Goal: Task Accomplishment & Management: Use online tool/utility

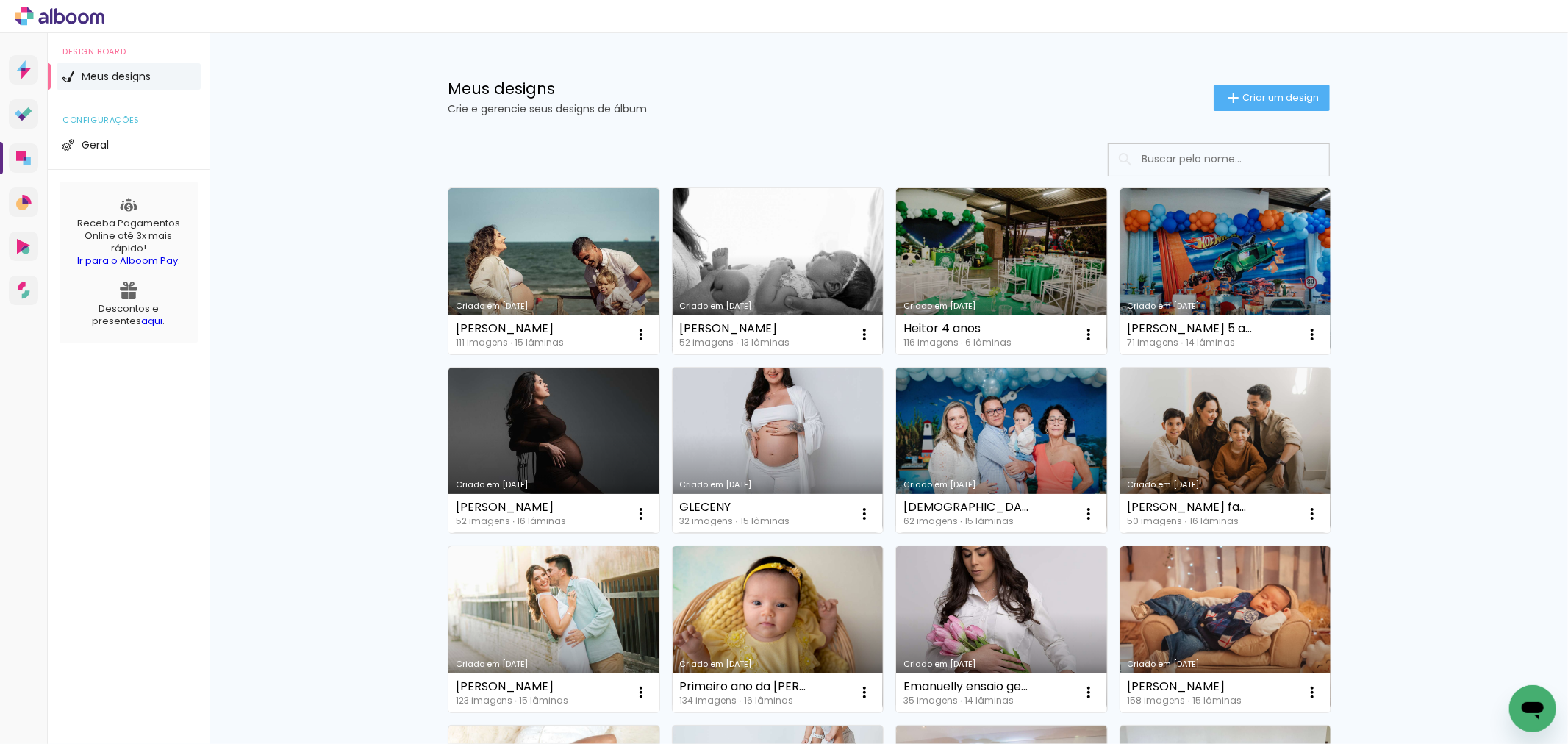
click at [759, 283] on link "Criado em 27/08/25" at bounding box center [778, 271] width 211 height 166
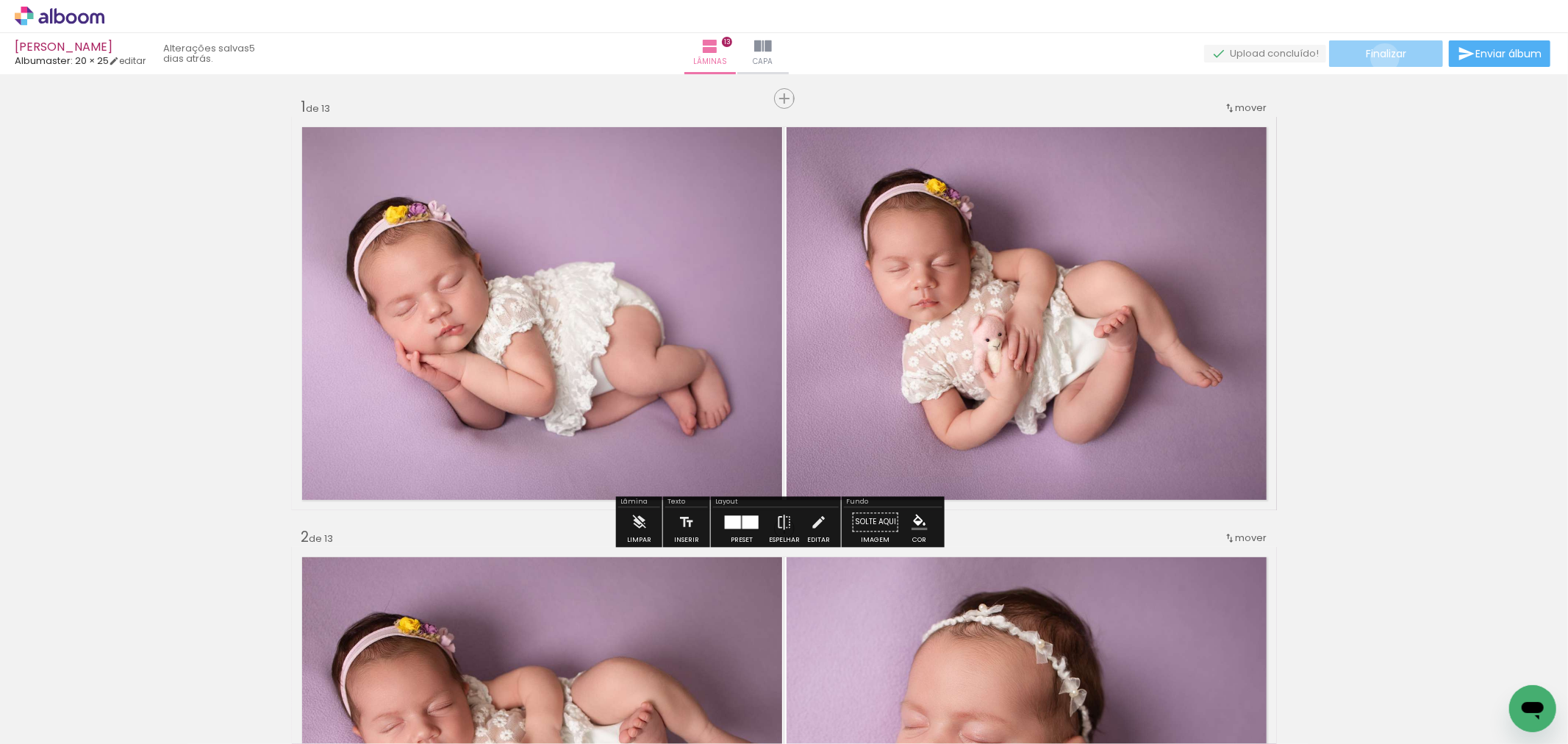
click at [1379, 57] on span "Finalizar" at bounding box center [1386, 53] width 40 height 10
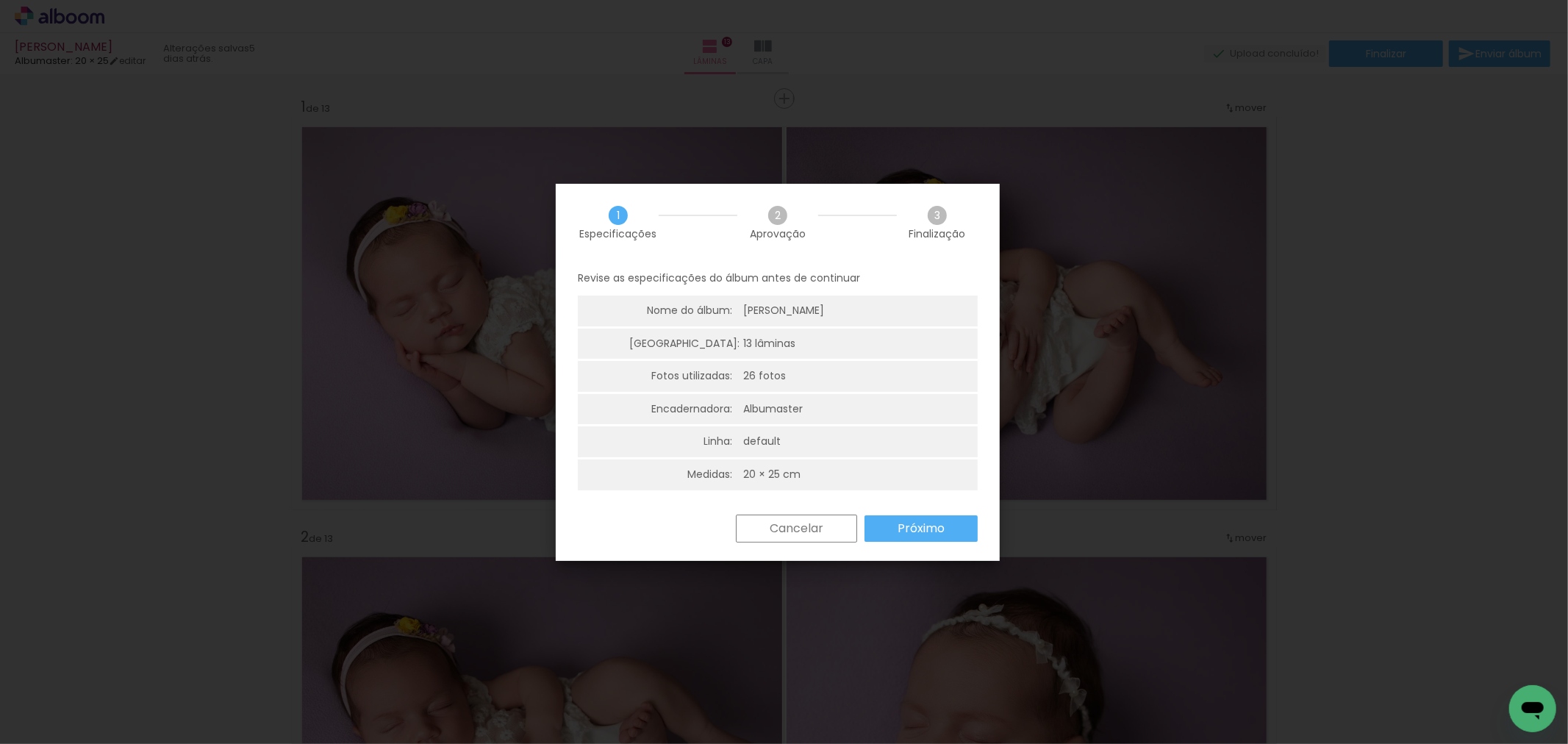
click at [0, 0] on slot "Próximo" at bounding box center [0, 0] width 0 height 0
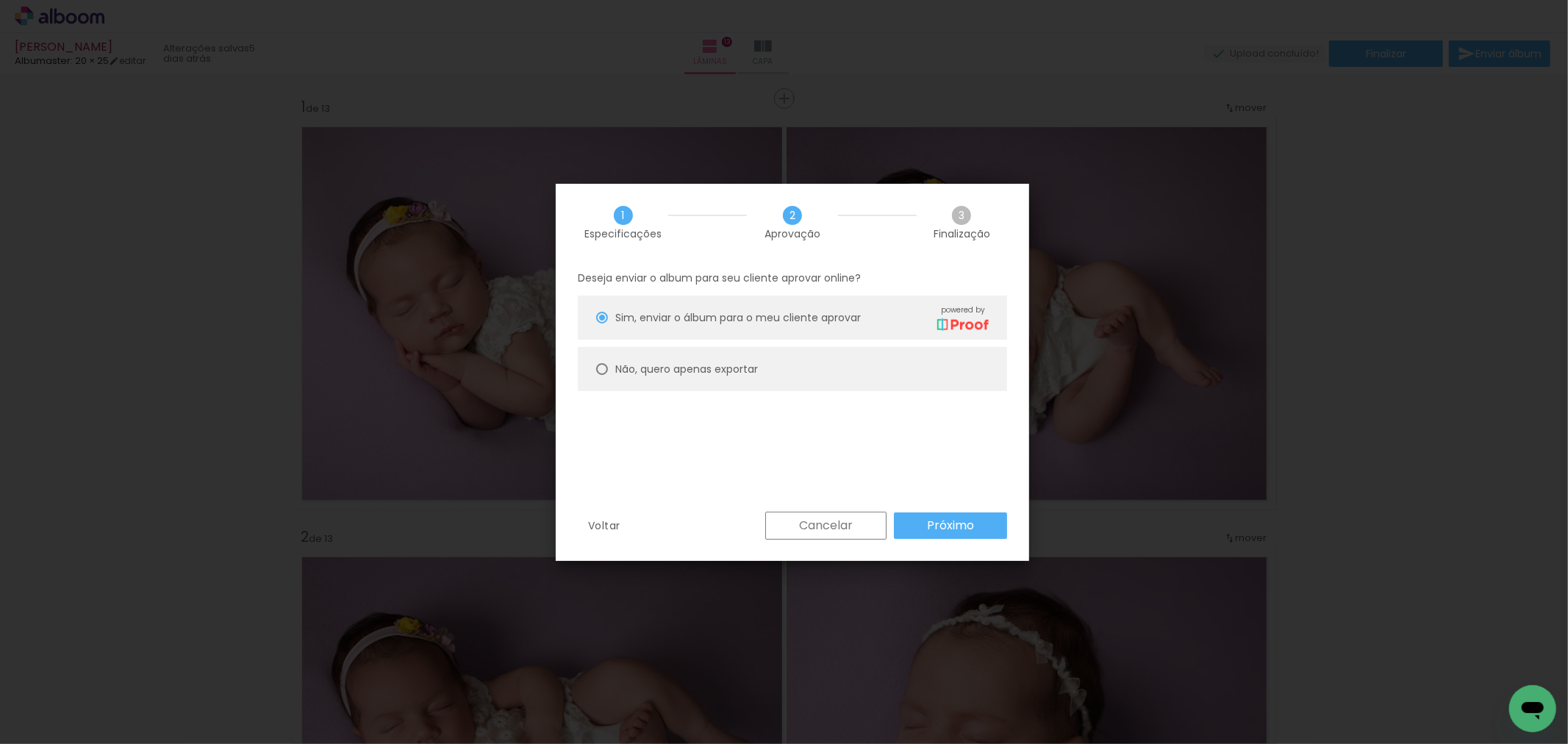
click at [806, 370] on paper-radio-button "Não, quero apenas exportar" at bounding box center [793, 368] width 429 height 44
type paper-radio-button "on"
click at [0, 0] on slot "Próximo" at bounding box center [0, 0] width 0 height 0
type input "Alta, 300 DPI"
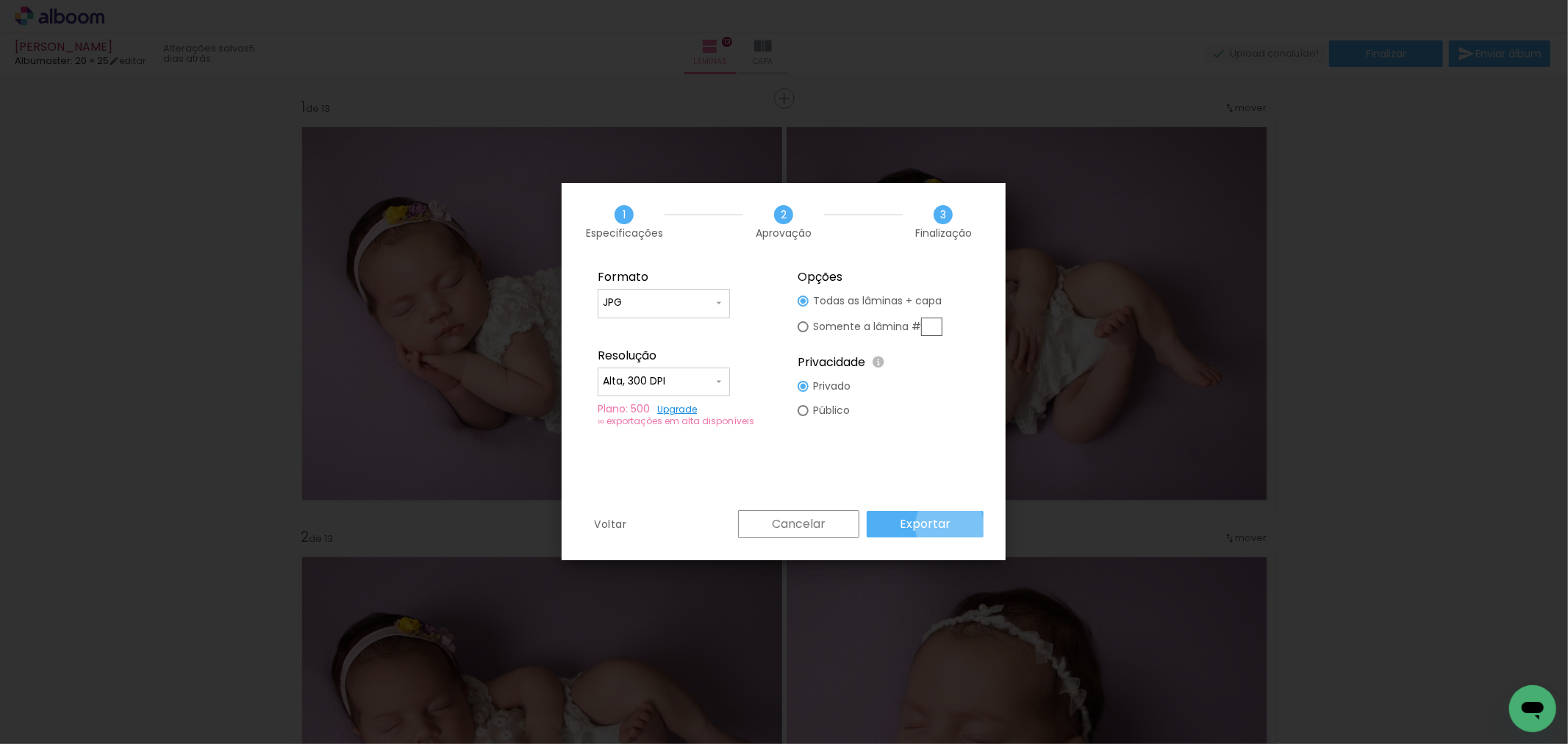
click at [953, 525] on paper-button "Exportar" at bounding box center [925, 523] width 117 height 26
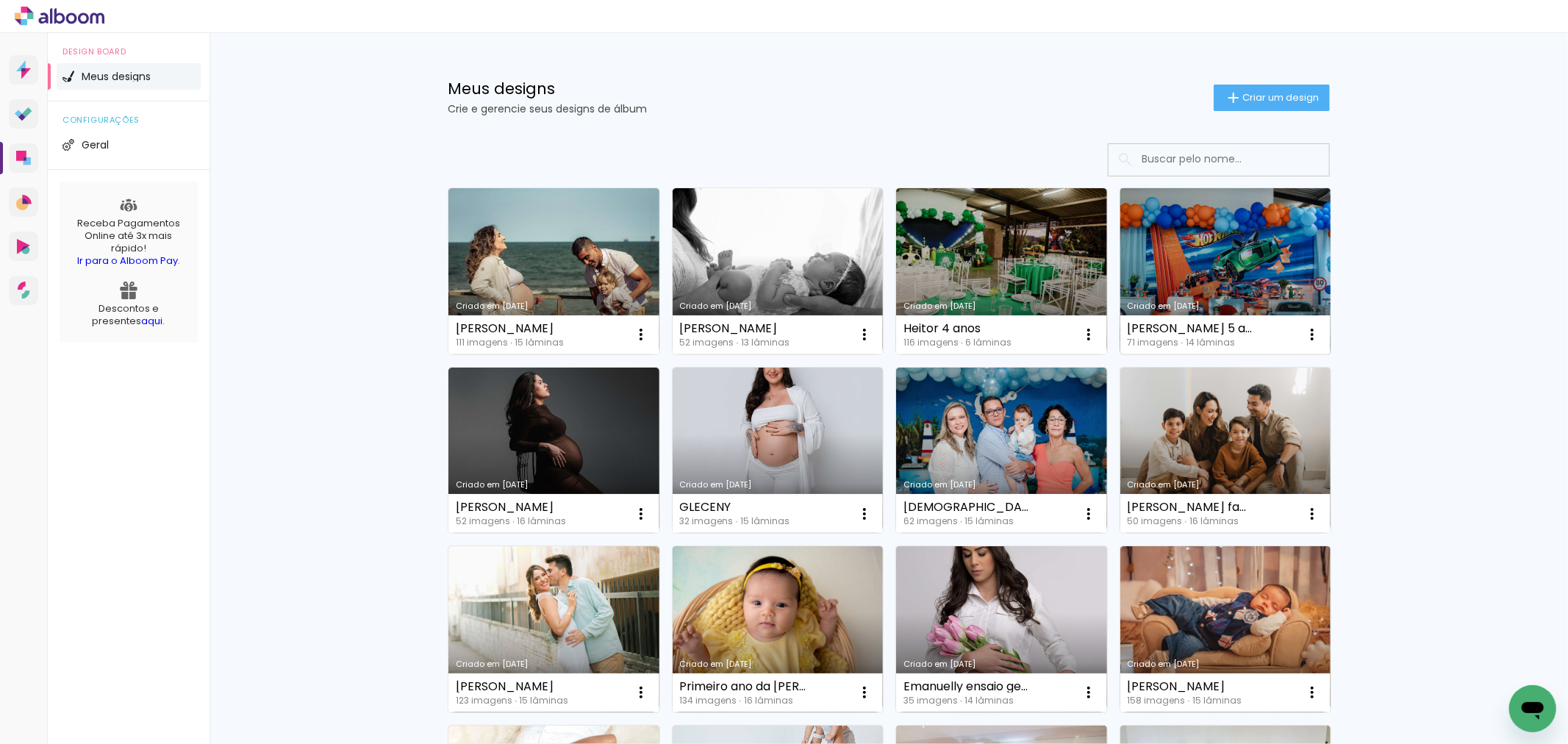
click at [1207, 261] on link "Criado em [DATE]" at bounding box center [1226, 271] width 211 height 166
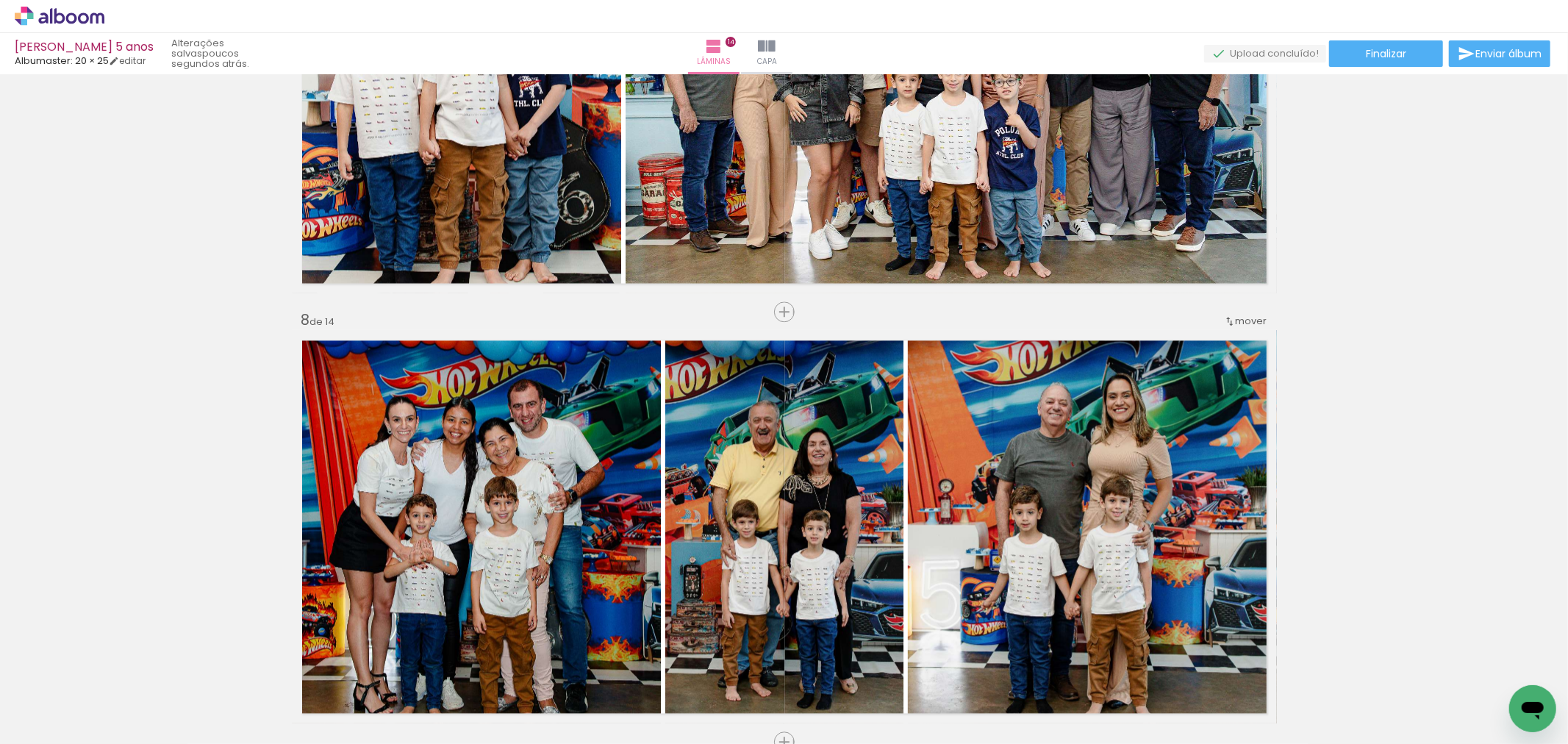
scroll to position [2959, 0]
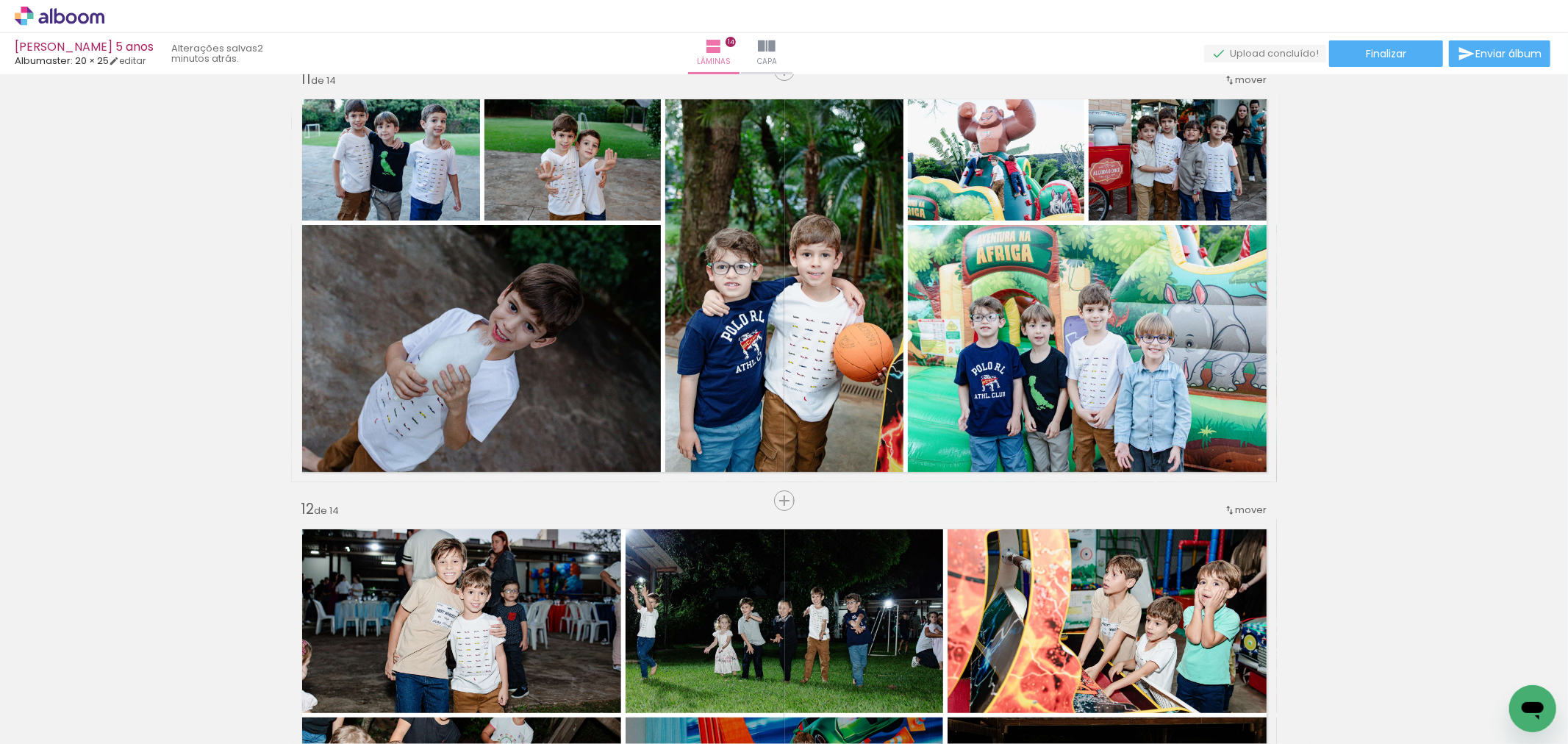
scroll to position [4245, 0]
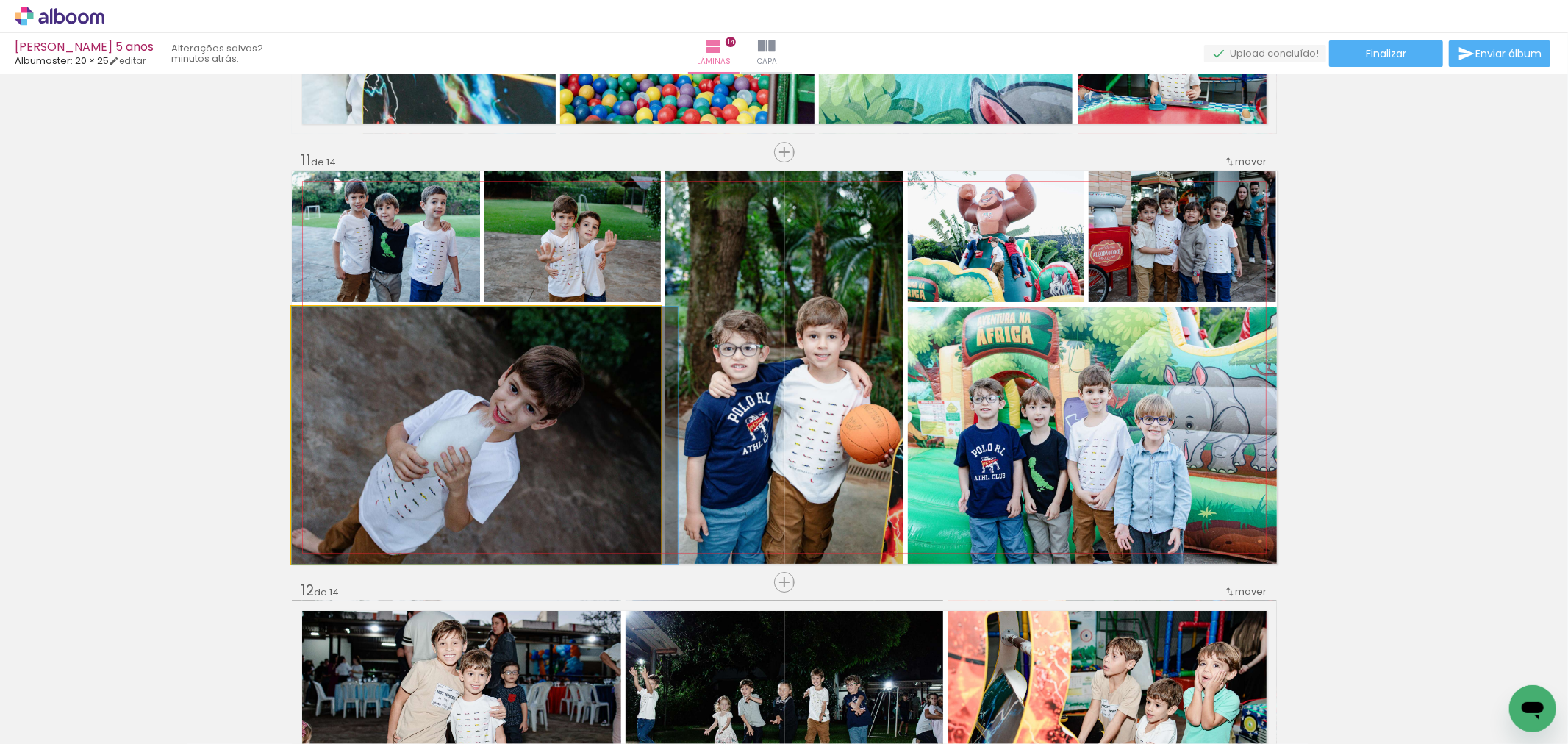
drag, startPoint x: 479, startPoint y: 453, endPoint x: 497, endPoint y: 458, distance: 18.7
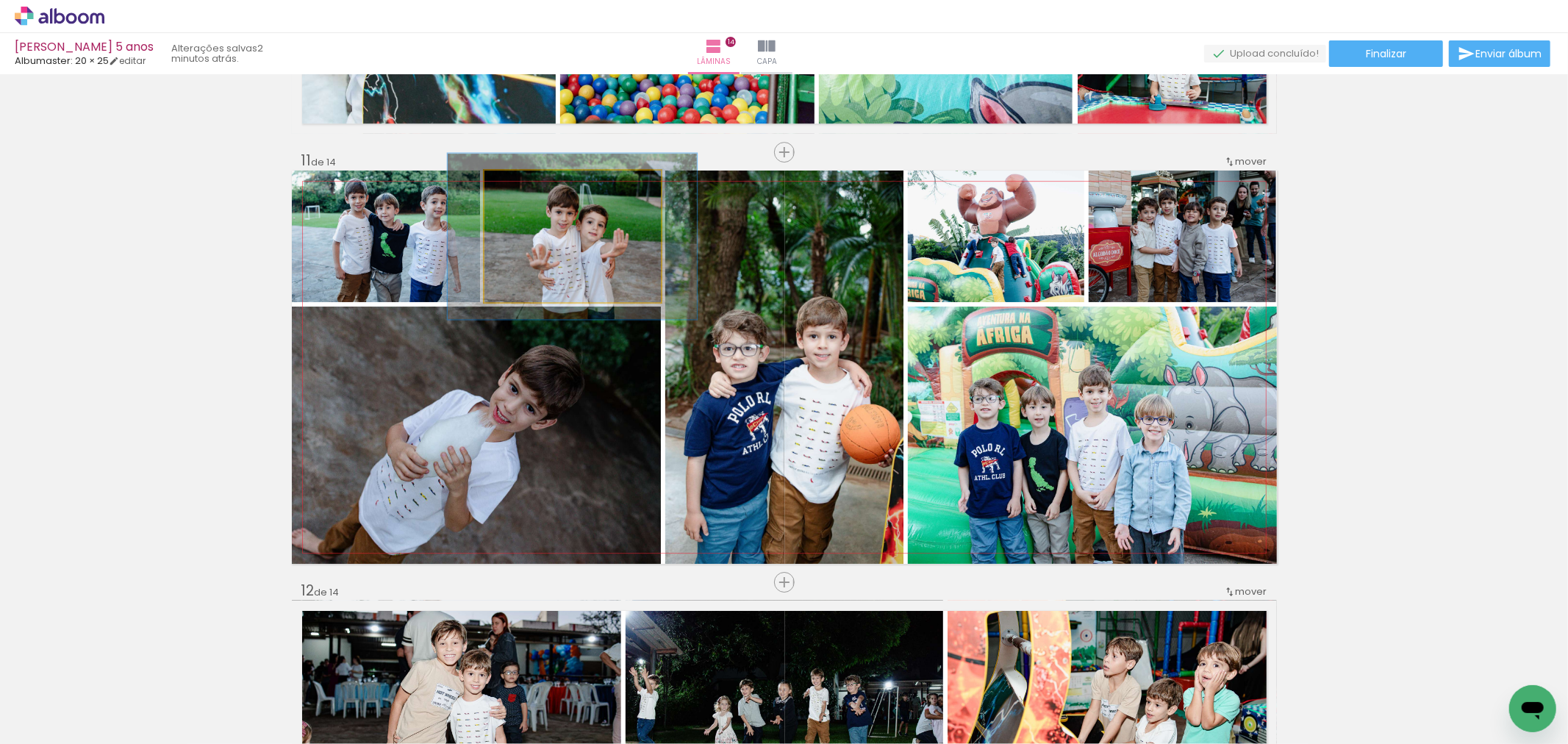
drag, startPoint x: 513, startPoint y: 182, endPoint x: 525, endPoint y: 182, distance: 12.0
type paper-slider "126"
click at [525, 182] on div at bounding box center [532, 186] width 13 height 13
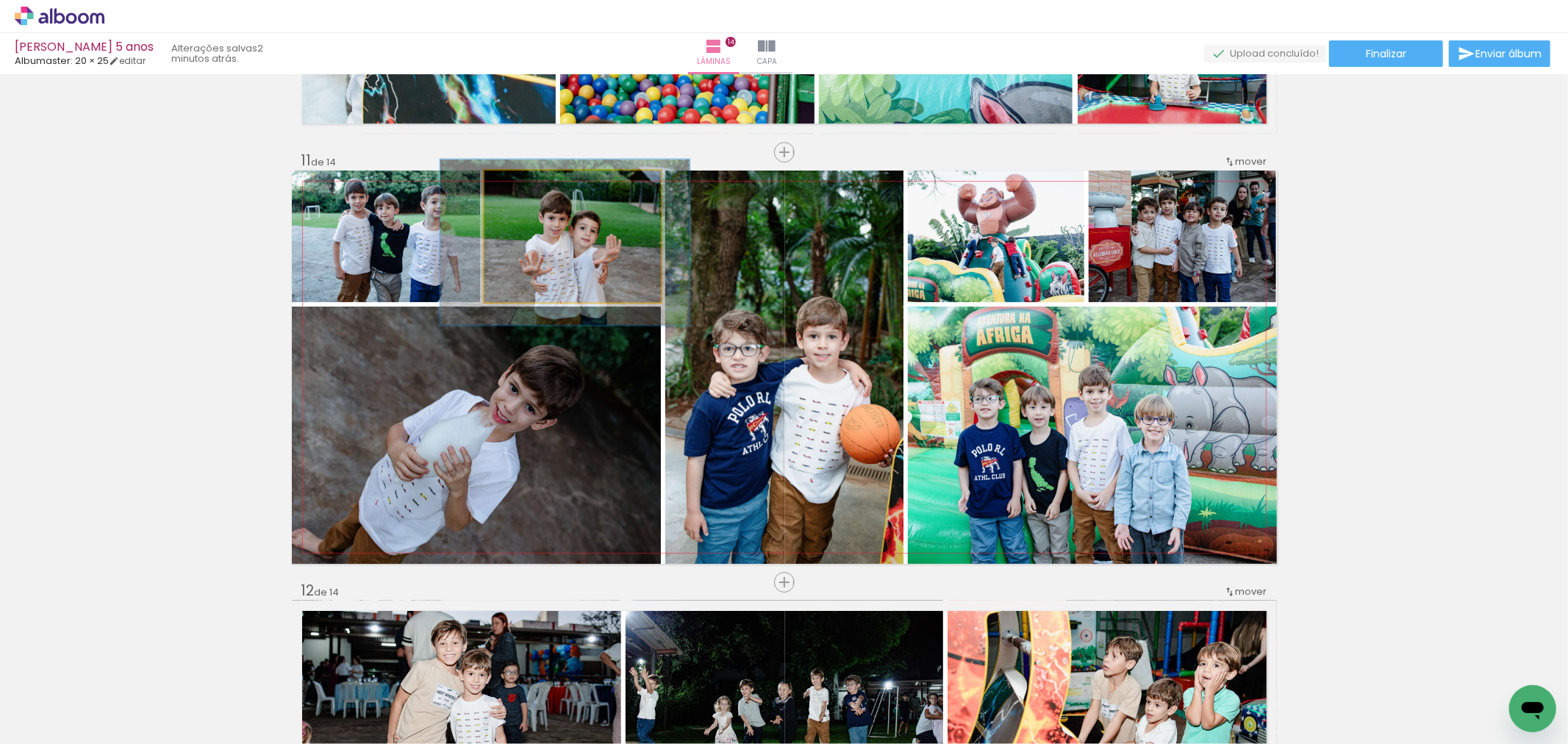
drag, startPoint x: 584, startPoint y: 240, endPoint x: 577, endPoint y: 245, distance: 8.6
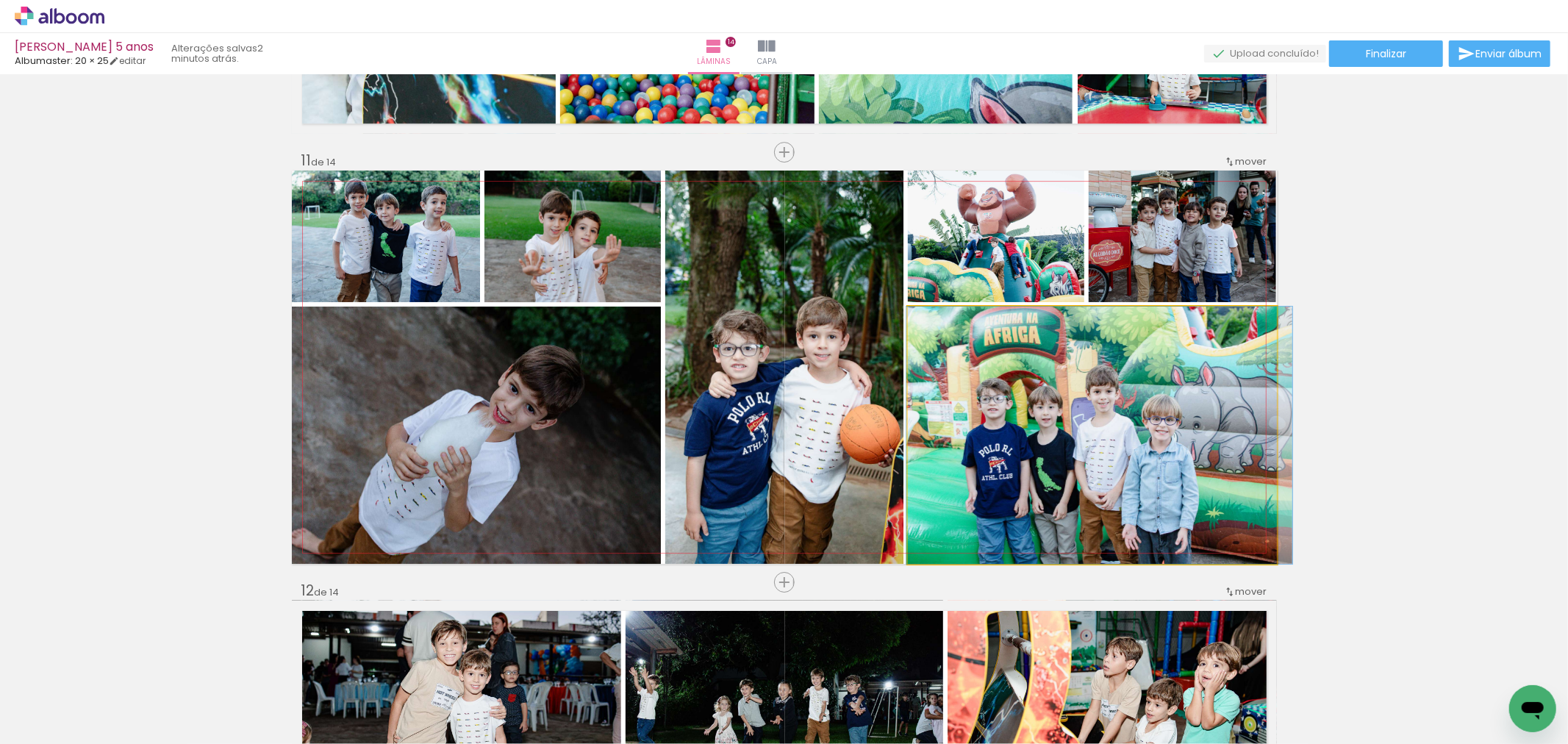
drag, startPoint x: 1143, startPoint y: 481, endPoint x: 1150, endPoint y: 442, distance: 39.6
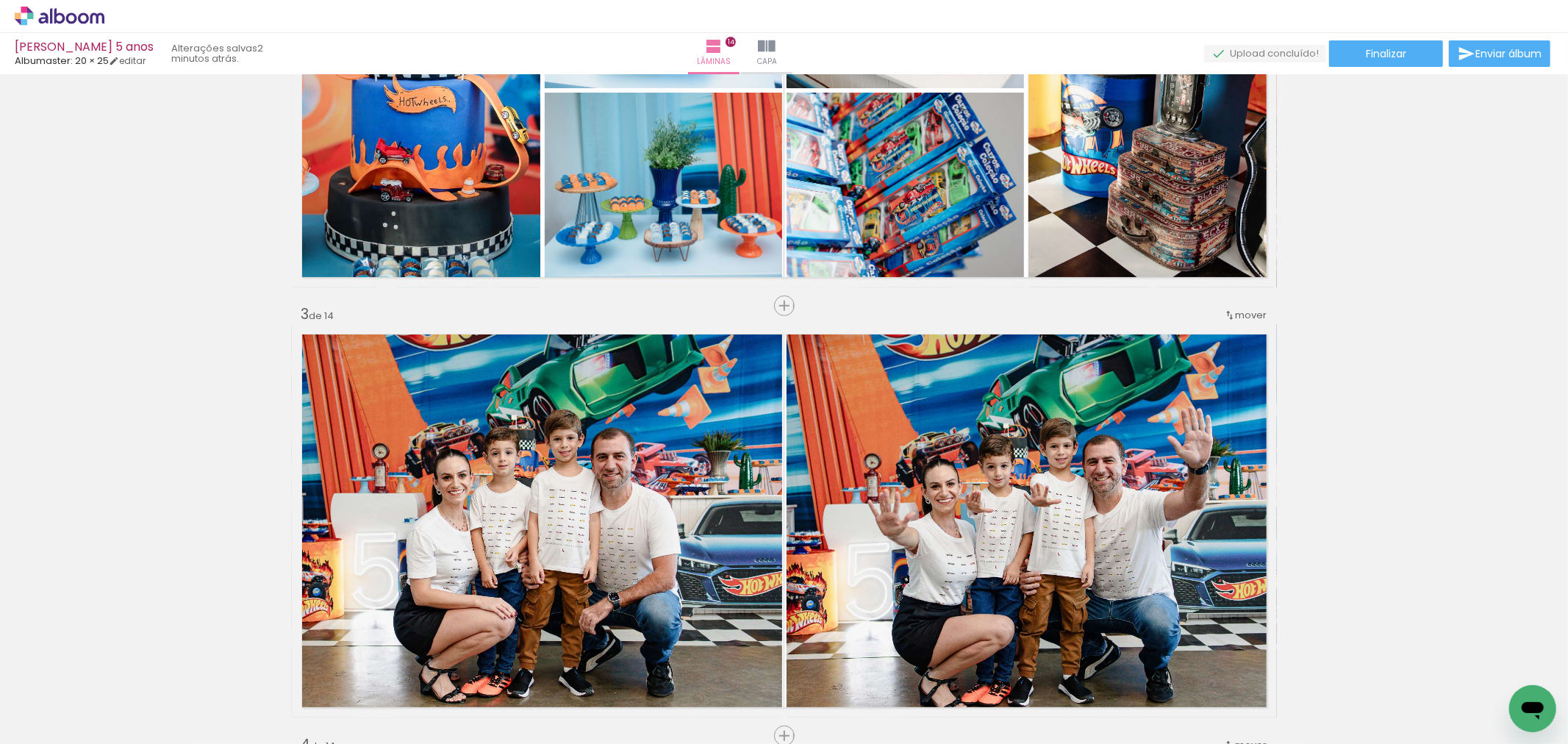
scroll to position [0, 0]
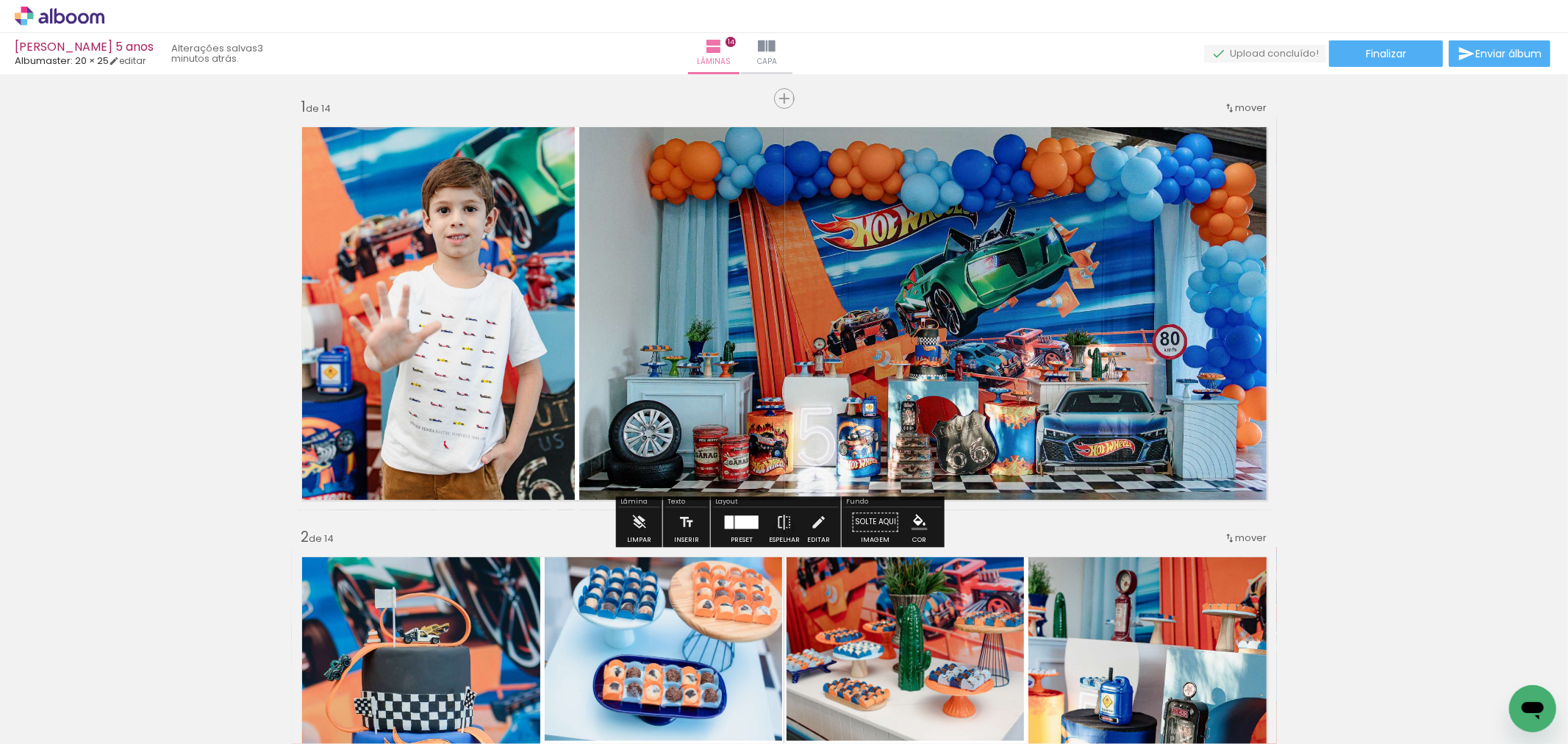
scroll to position [12837, 0]
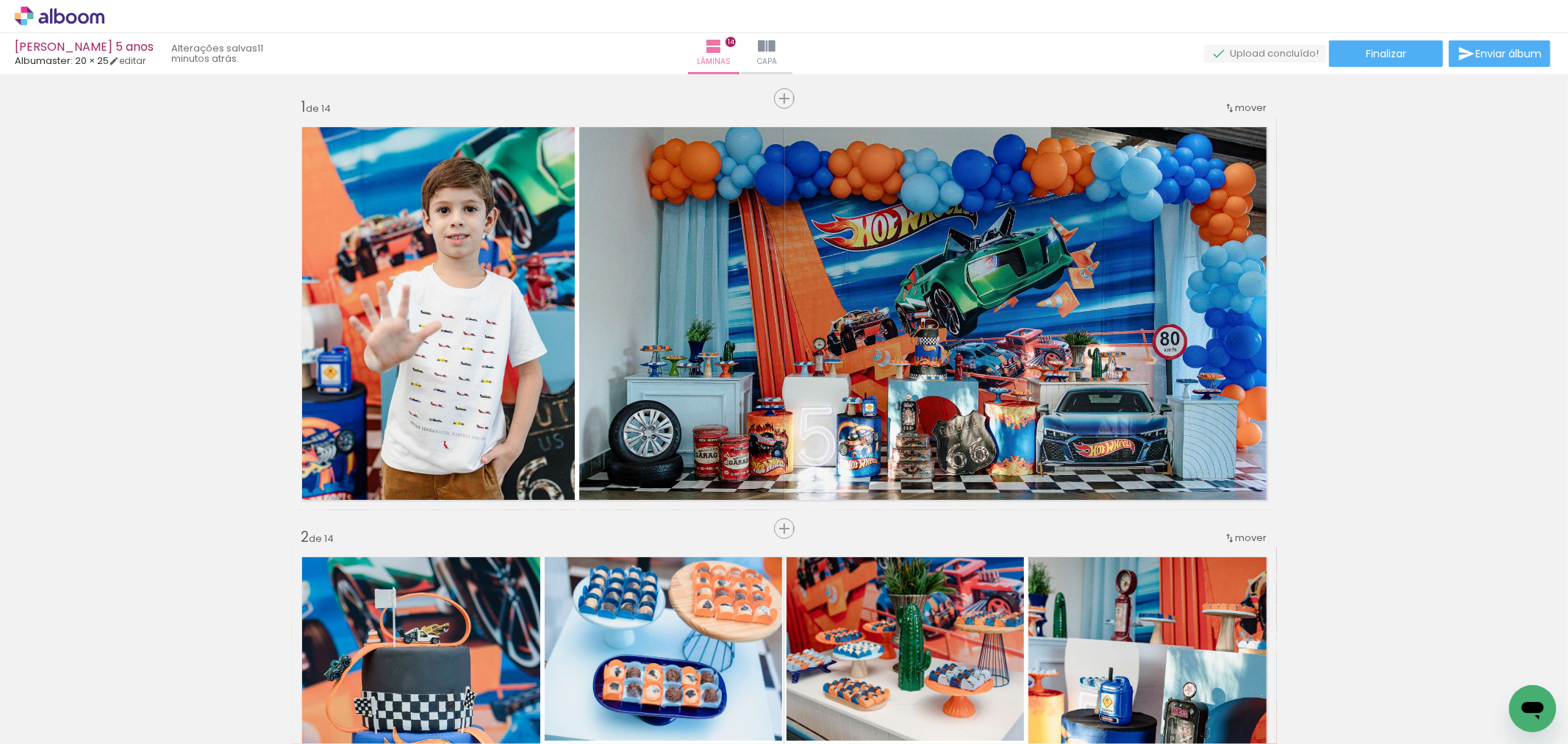
scroll to position [12837, 0]
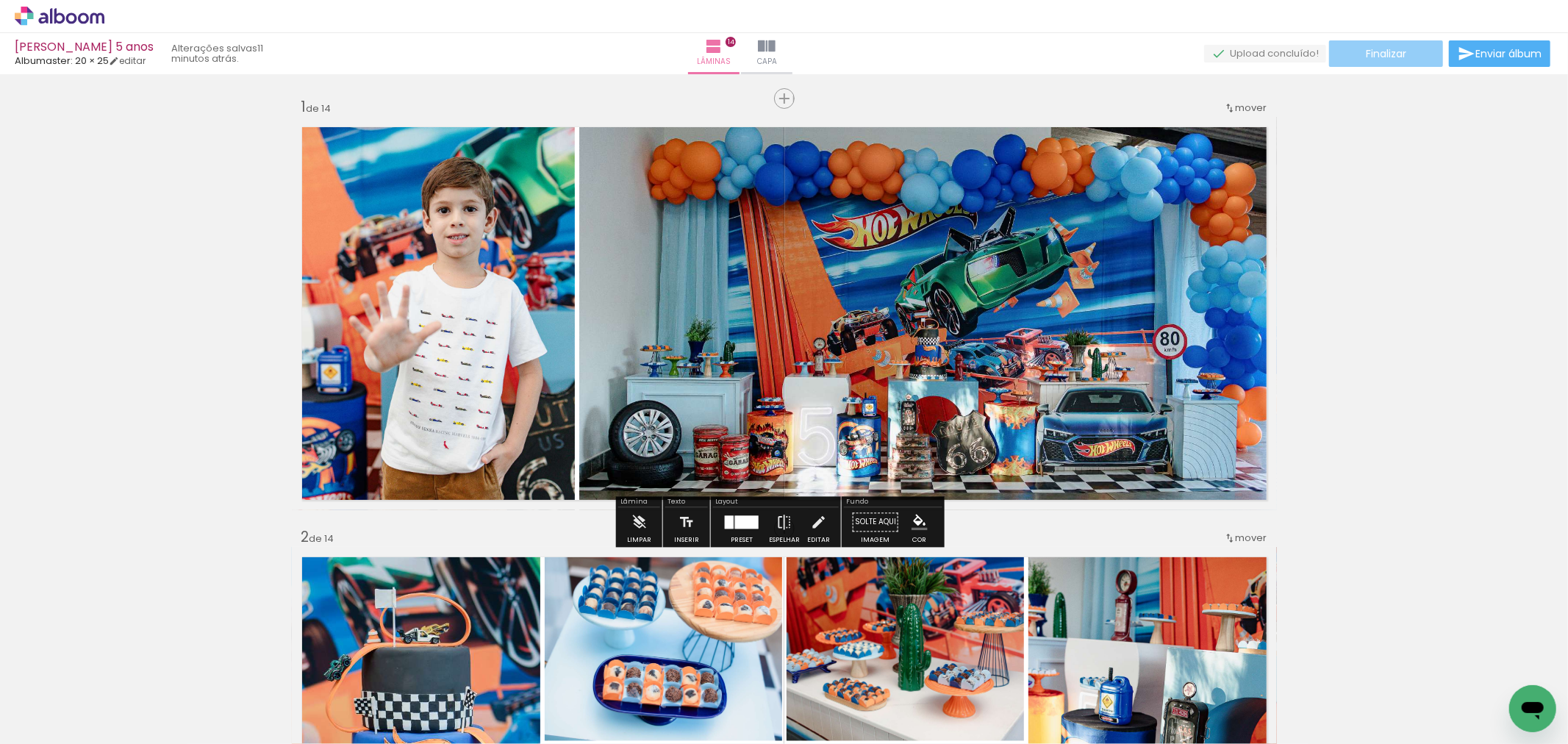
click at [1348, 48] on paper-button "Finalizar" at bounding box center [1386, 53] width 114 height 26
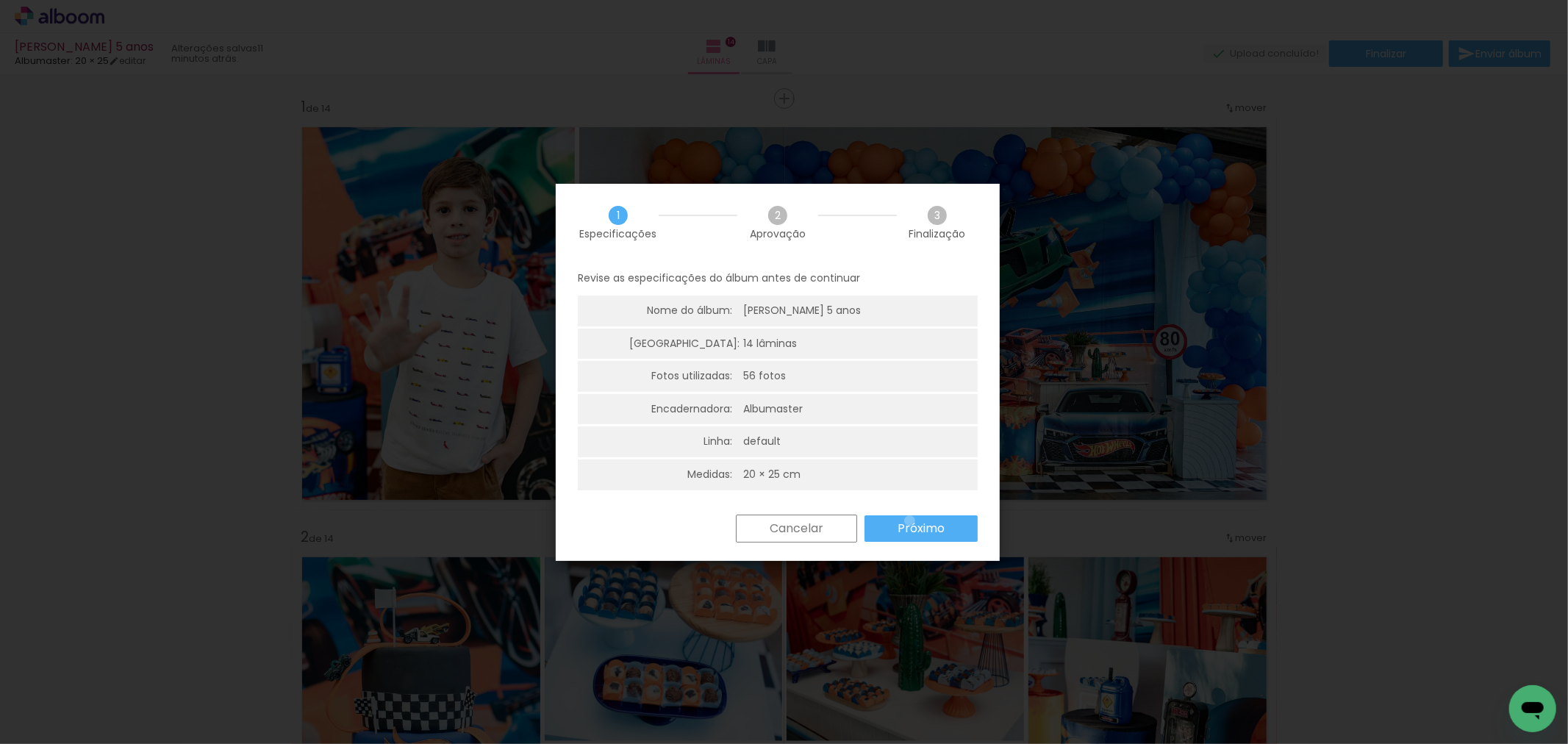
click at [0, 0] on slot "Próximo" at bounding box center [0, 0] width 0 height 0
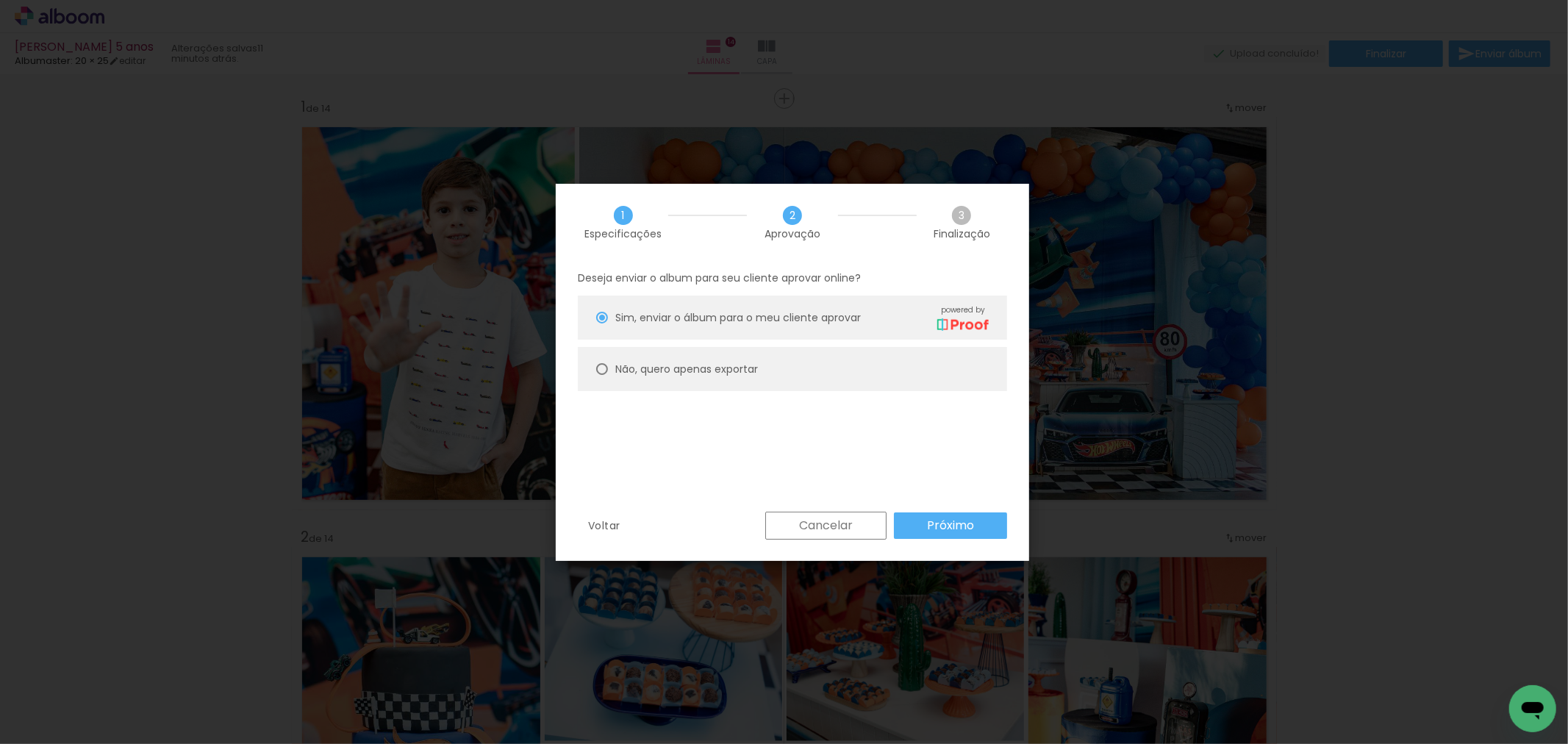
click at [791, 346] on paper-radio-button "Não, quero apenas exportar" at bounding box center [793, 368] width 429 height 44
type paper-radio-button "on"
click at [790, 360] on paper-radio-button "Não, quero apenas exportar" at bounding box center [793, 368] width 429 height 44
click at [924, 528] on paper-button "Próximo" at bounding box center [951, 525] width 113 height 26
type input "Alta, 300 DPI"
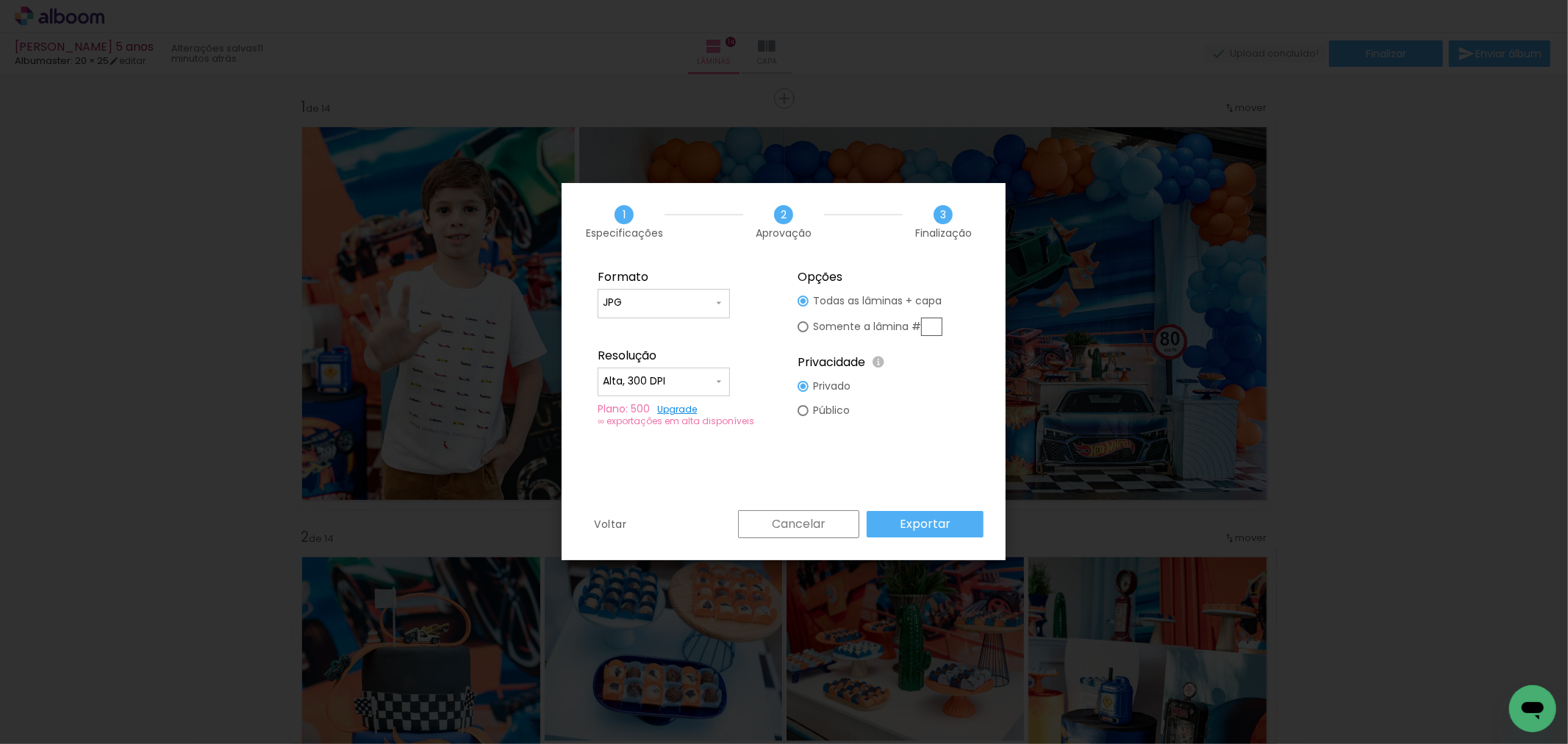
click at [0, 0] on slot "Exportar" at bounding box center [0, 0] width 0 height 0
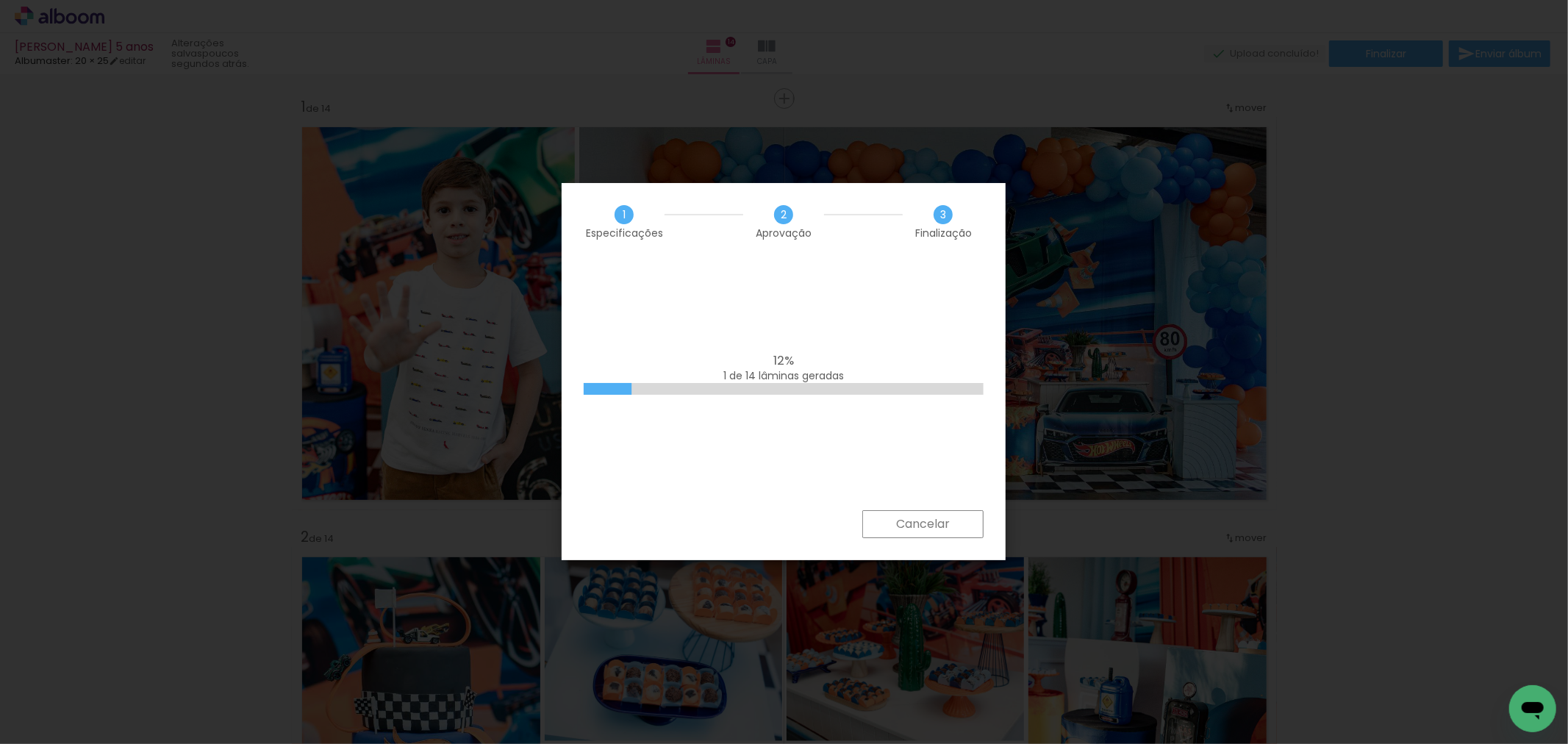
scroll to position [12837, 0]
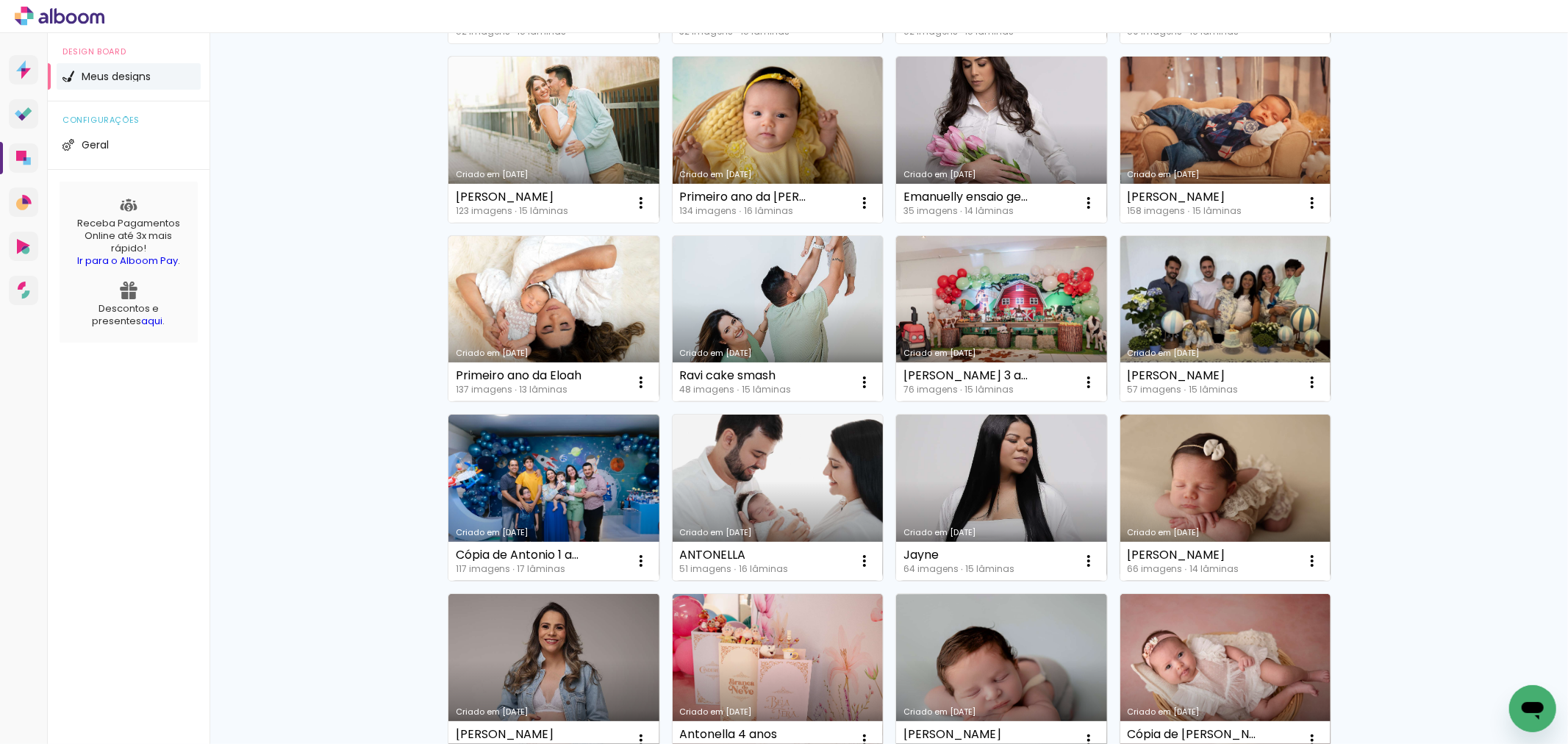
scroll to position [735, 0]
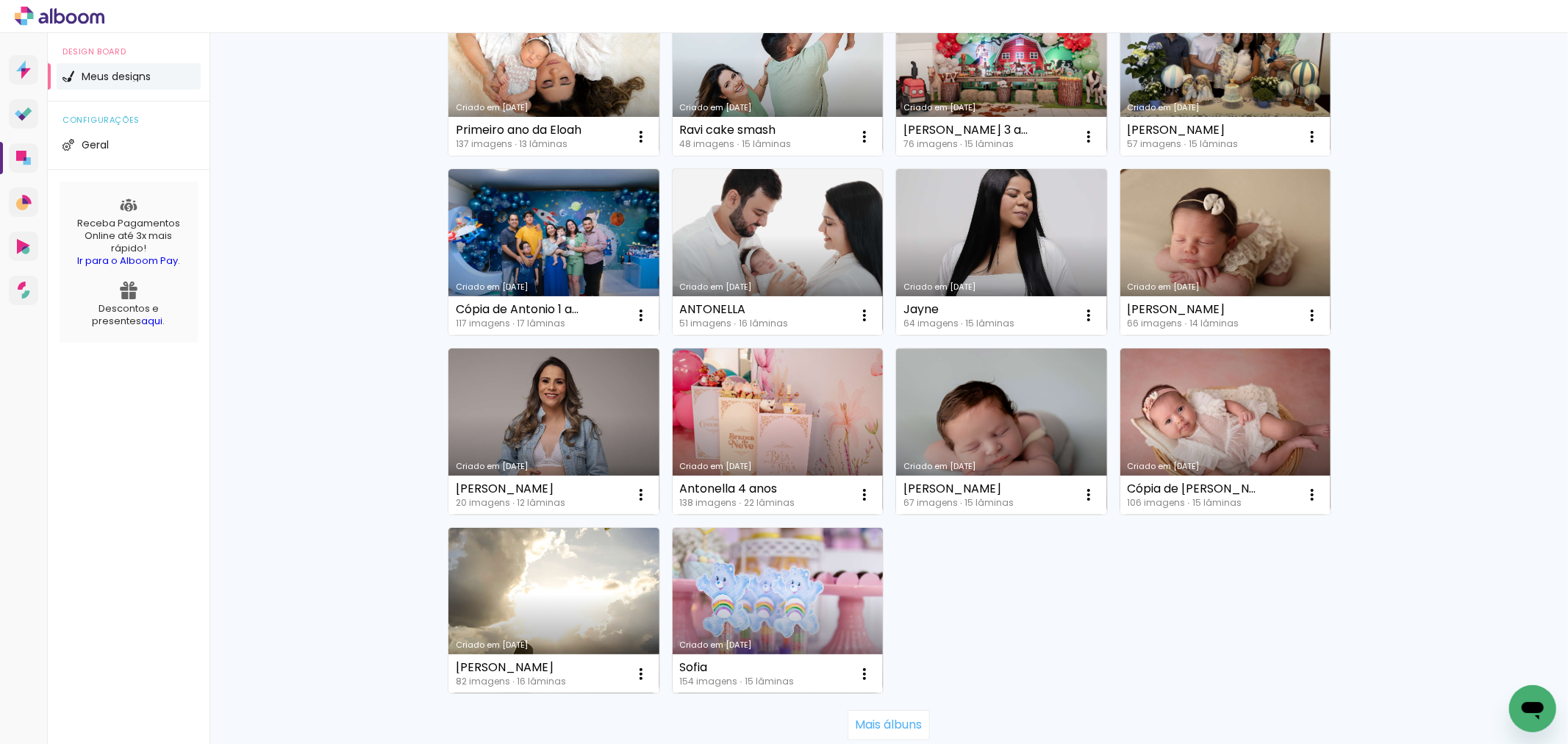
click at [809, 619] on link "Criado em [DATE]" at bounding box center [778, 610] width 211 height 166
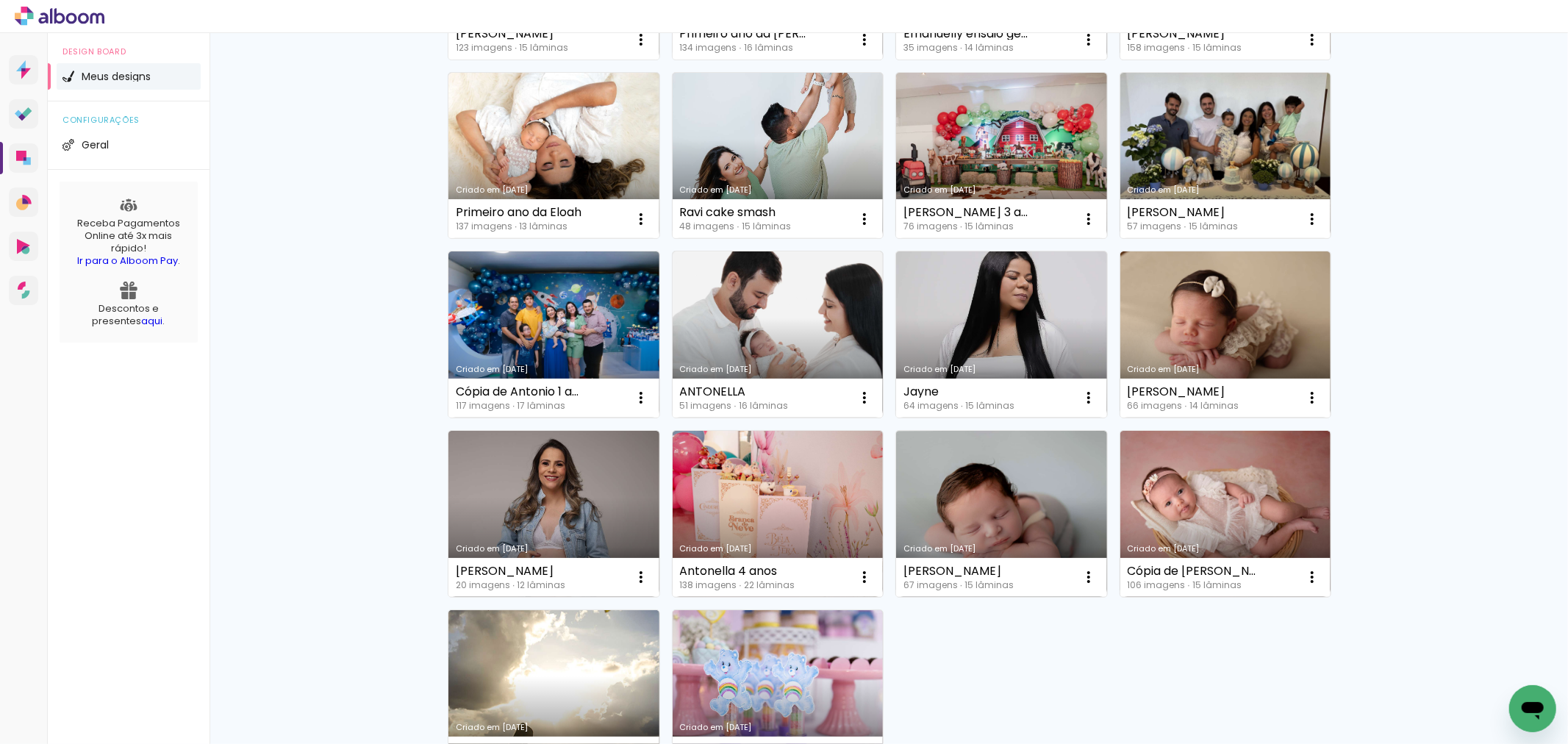
scroll to position [817, 0]
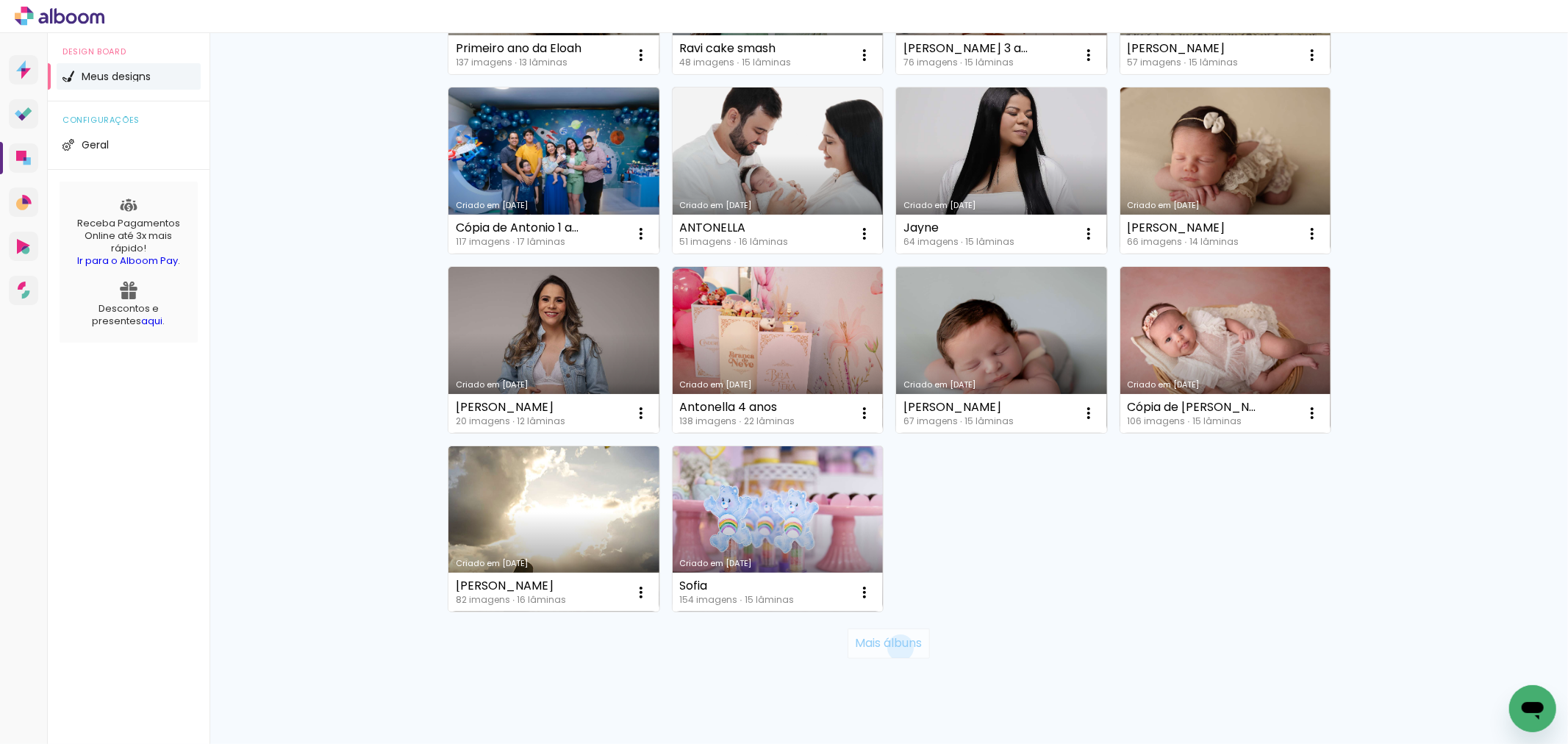
click at [0, 0] on slot "Mais álbuns" at bounding box center [0, 0] width 0 height 0
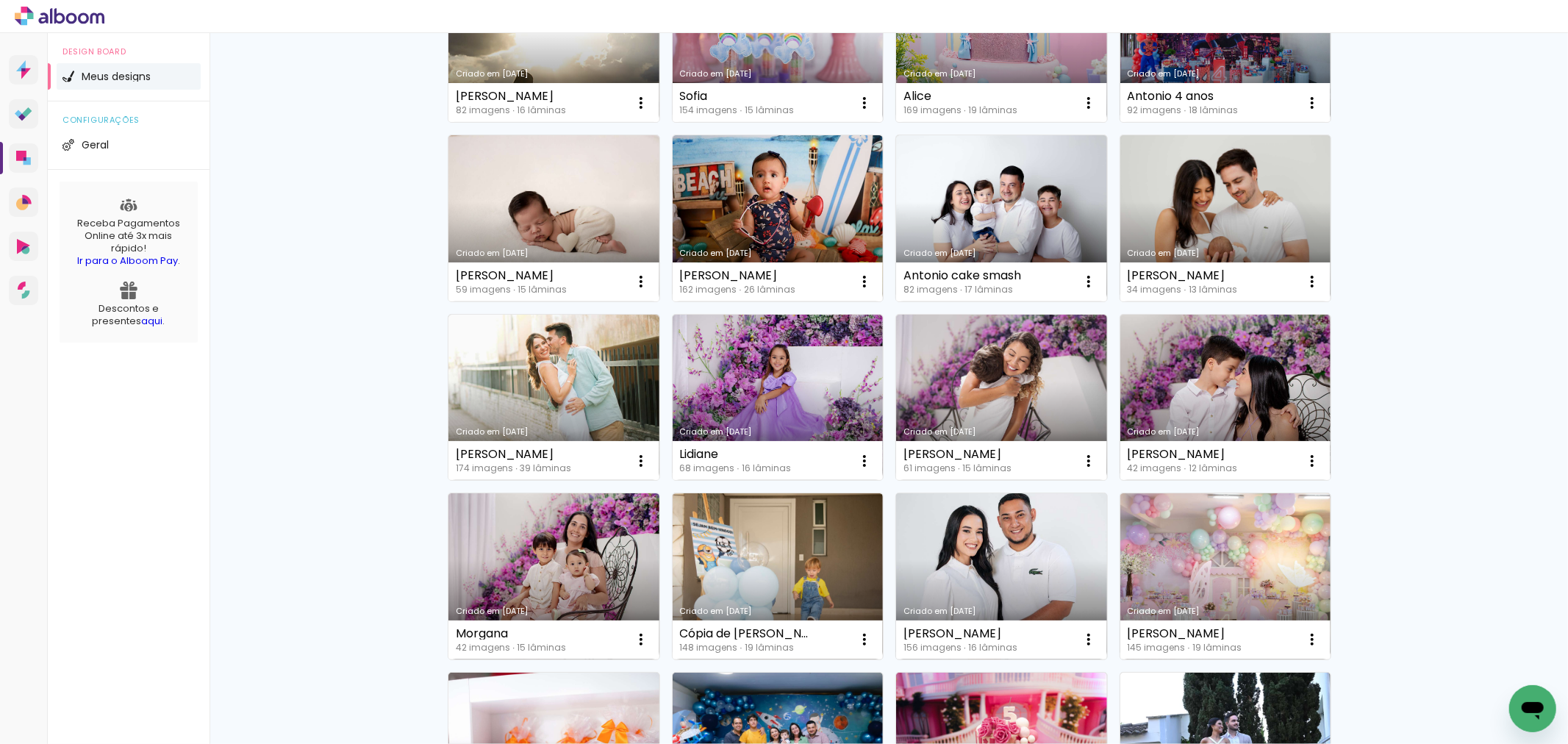
scroll to position [1632, 0]
